Goal: Find contact information: Find contact information

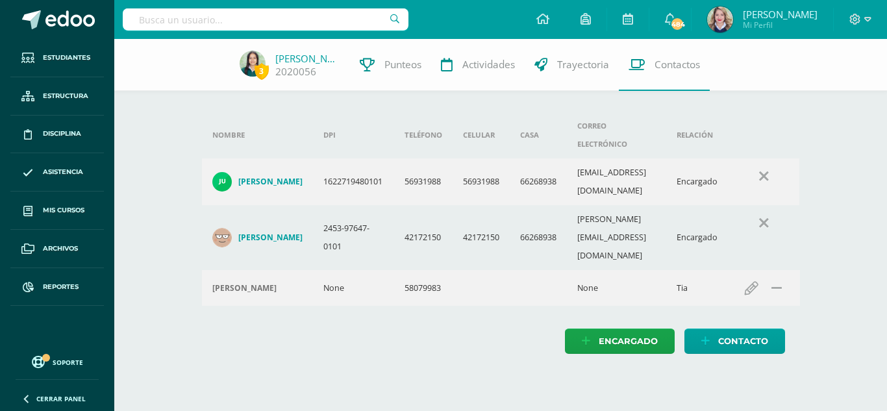
click at [189, 22] on input "text" at bounding box center [266, 19] width 286 height 22
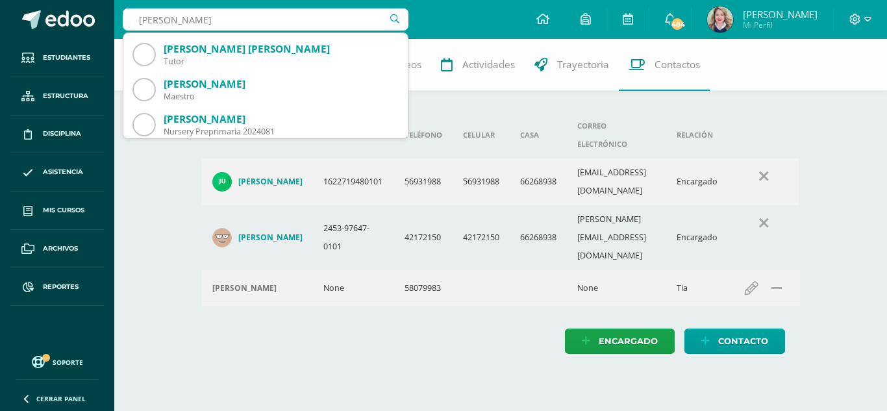
scroll to position [1428, 0]
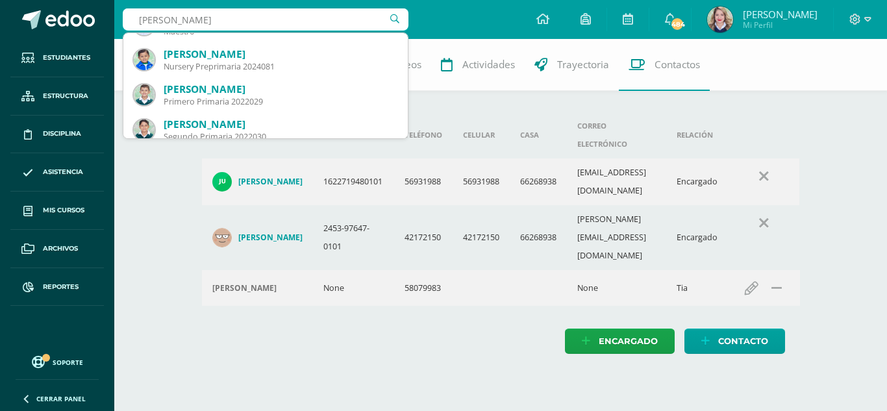
click at [168, 16] on input "valeria juarez" at bounding box center [266, 19] width 286 height 22
type input "valeria sarai juarez"
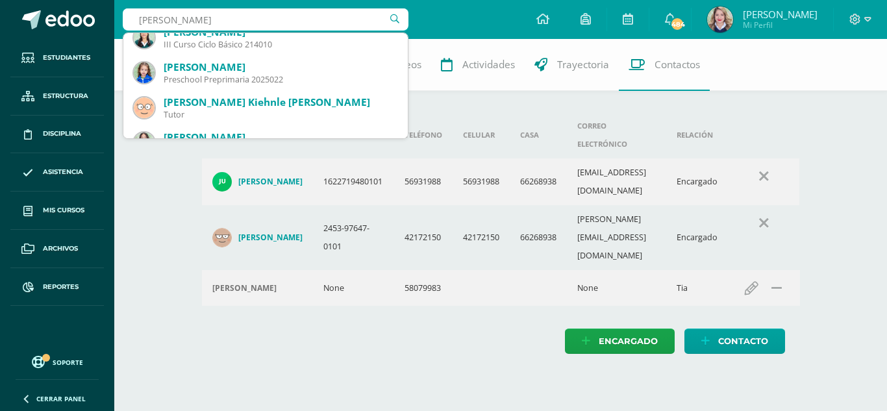
scroll to position [0, 0]
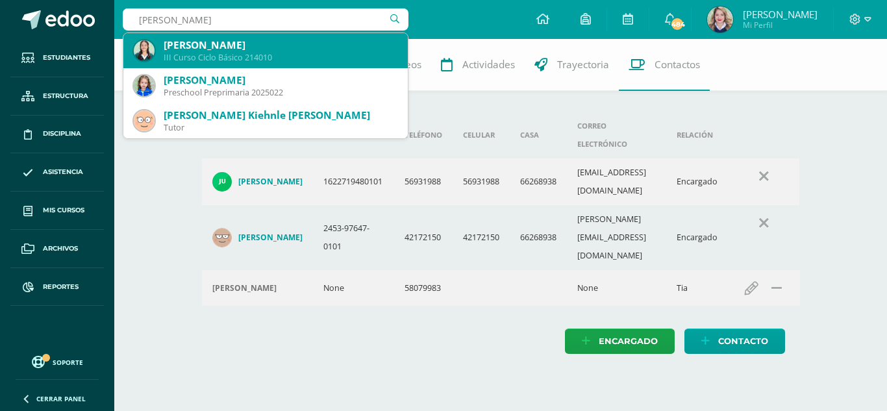
click at [198, 57] on div "III Curso Ciclo Básico 214010" at bounding box center [281, 57] width 234 height 11
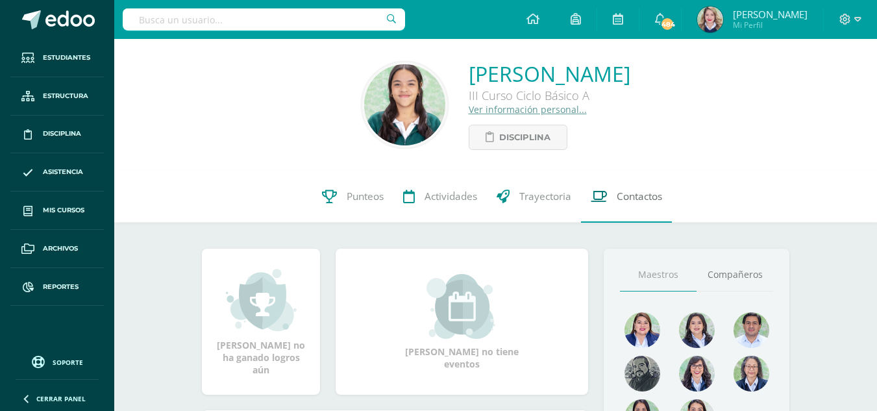
click at [641, 199] on span "Contactos" at bounding box center [639, 197] width 45 height 14
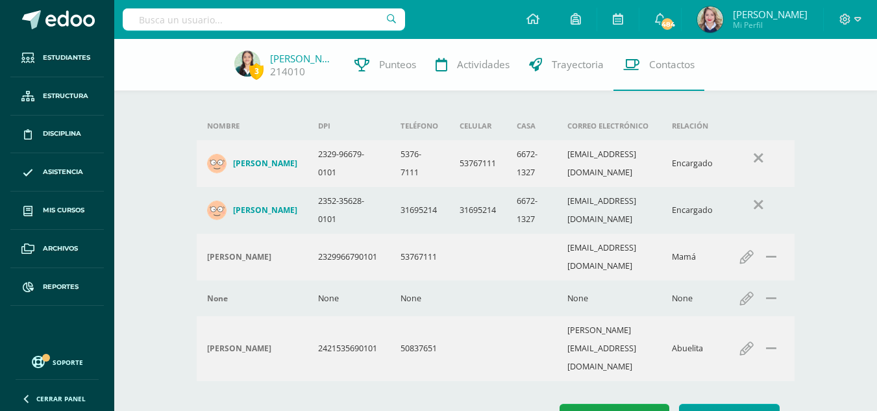
click at [298, 34] on div at bounding box center [264, 19] width 282 height 39
click at [301, 27] on input "text" at bounding box center [264, 19] width 282 height 22
type input "zoe"
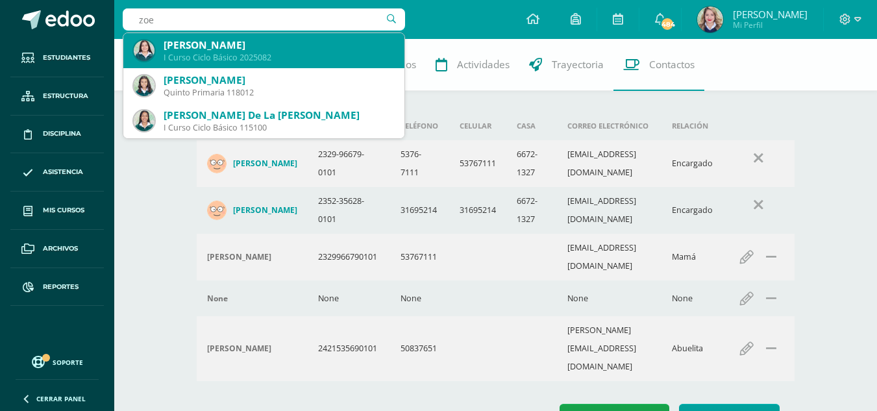
click at [295, 43] on div "Zoe Alessandra Fernández Lemus" at bounding box center [279, 45] width 230 height 14
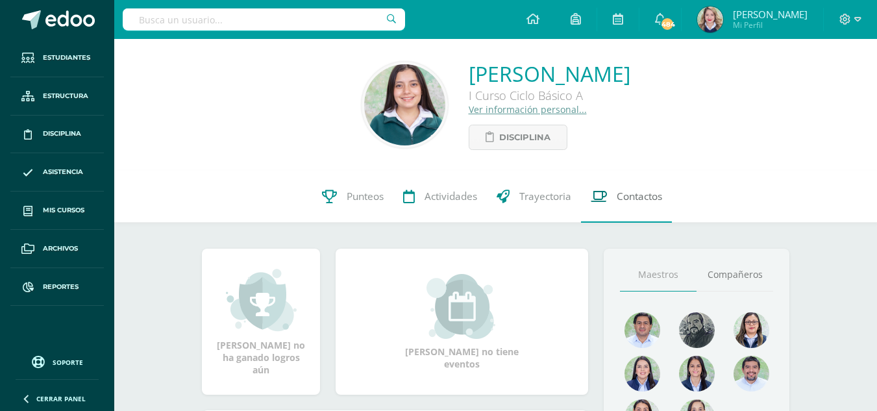
click at [662, 206] on link "Contactos" at bounding box center [626, 197] width 91 height 52
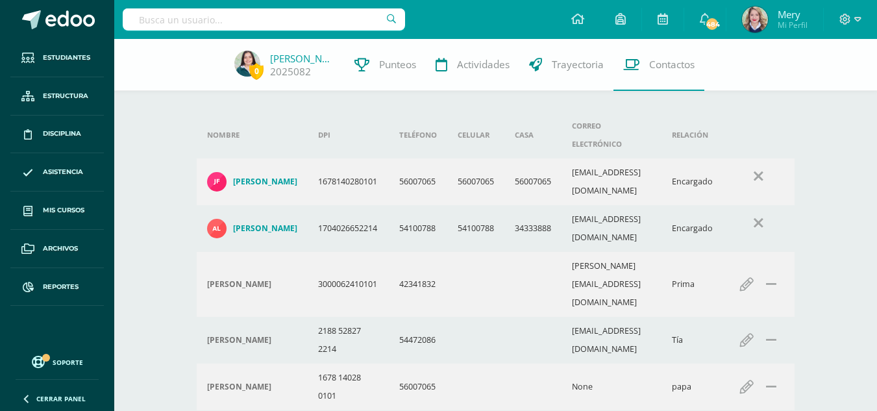
click at [216, 32] on div at bounding box center [264, 19] width 282 height 39
click at [223, 26] on input "text" at bounding box center [264, 19] width 282 height 22
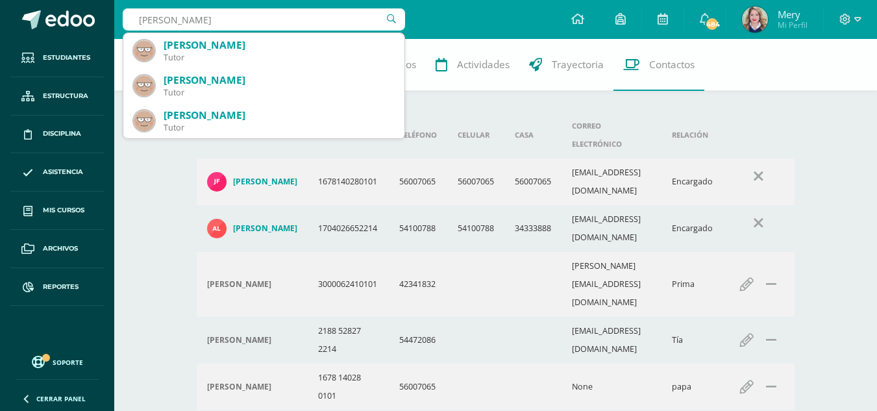
click at [168, 20] on input "Valeria Juarez" at bounding box center [264, 19] width 282 height 22
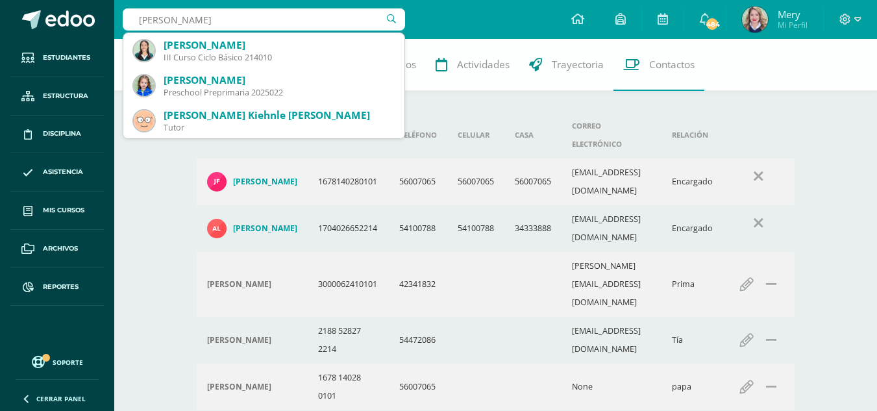
type input "Valeria sarai Juarez"
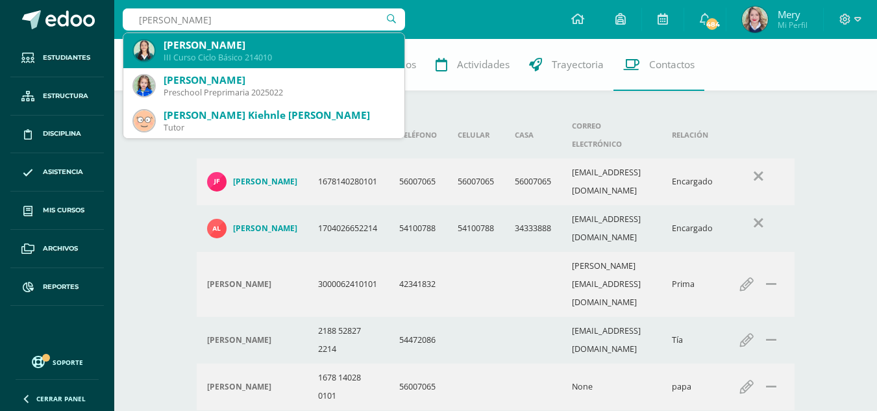
click at [197, 50] on div "[PERSON_NAME]" at bounding box center [279, 45] width 230 height 14
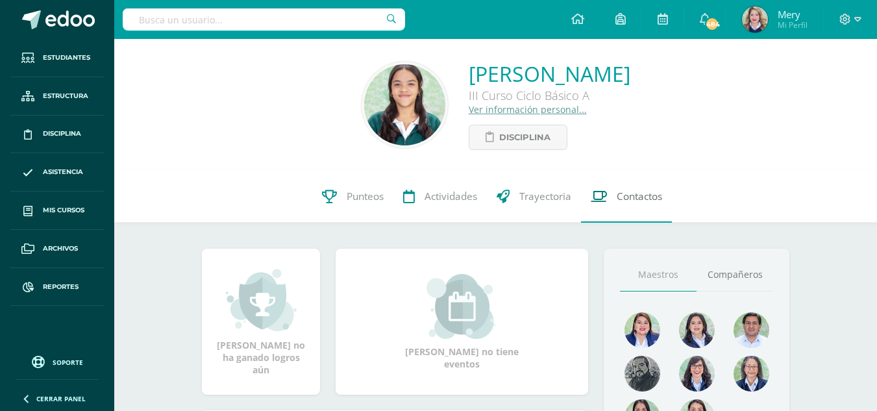
click at [647, 191] on span "Contactos" at bounding box center [639, 197] width 45 height 14
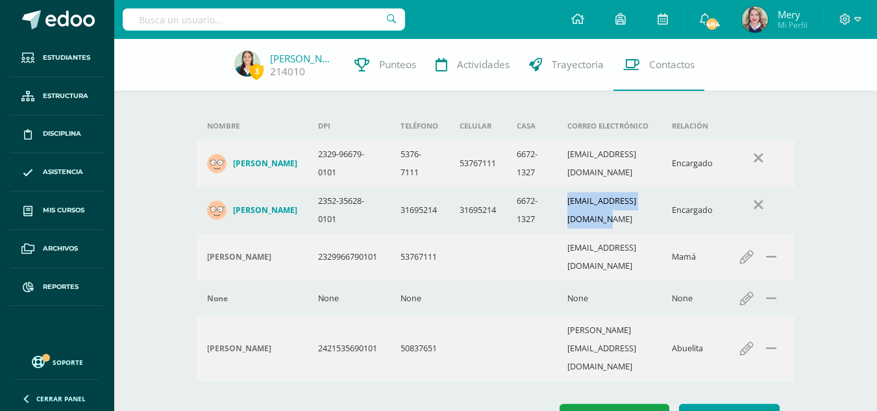
drag, startPoint x: 619, startPoint y: 215, endPoint x: 670, endPoint y: 214, distance: 50.6
click at [662, 214] on td "julito230676@hotmail.com" at bounding box center [609, 210] width 105 height 47
click at [235, 26] on input "text" at bounding box center [264, 19] width 282 height 22
type input "dulce fuentes"
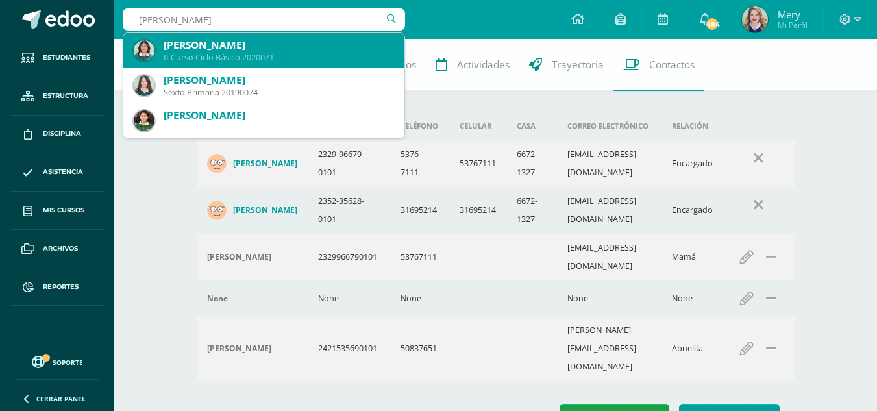
click at [246, 48] on div "[PERSON_NAME]" at bounding box center [279, 45] width 230 height 14
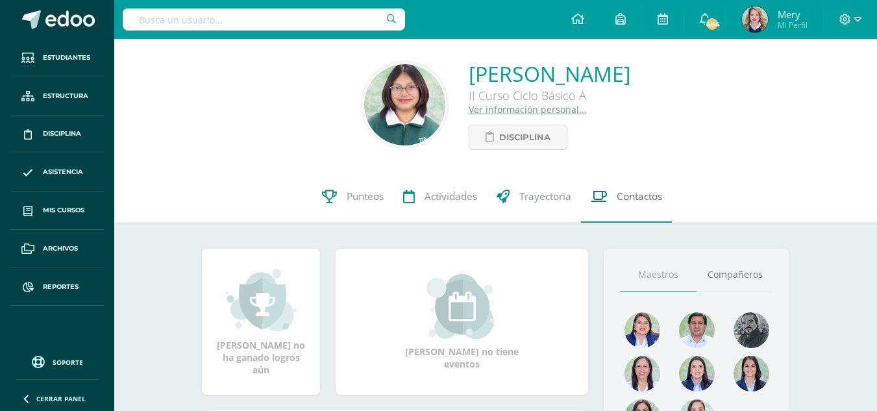
click at [632, 207] on link "Contactos" at bounding box center [626, 197] width 91 height 52
